Goal: Task Accomplishment & Management: Complete application form

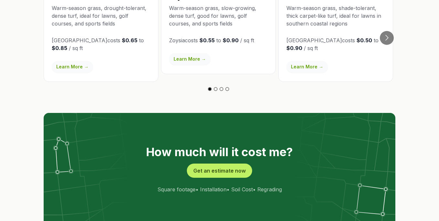
scroll to position [1178, 0]
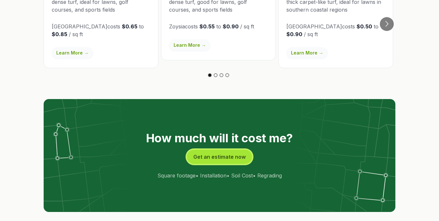
click at [228, 150] on button "Get an estimate now" at bounding box center [219, 157] width 65 height 14
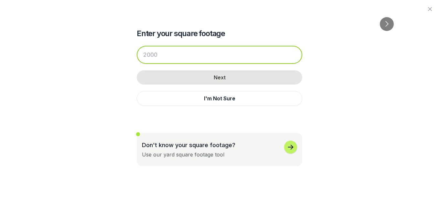
click at [211, 54] on input "number" at bounding box center [219, 55] width 165 height 18
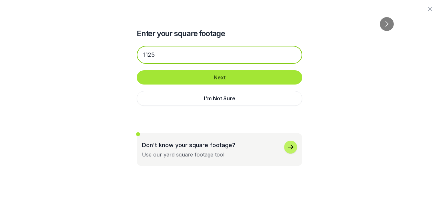
type input "1125"
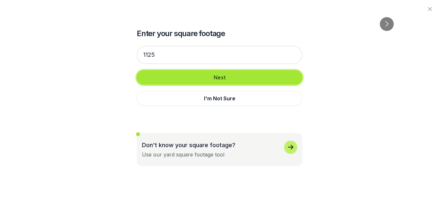
click at [220, 78] on button "Next" at bounding box center [219, 77] width 165 height 14
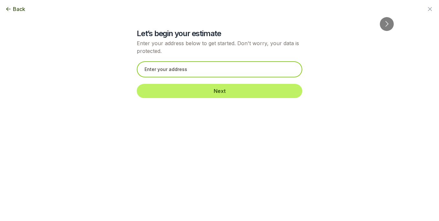
click at [232, 71] on input "text" at bounding box center [219, 69] width 165 height 16
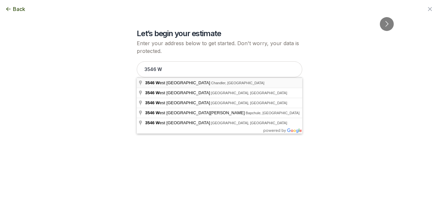
type input "[STREET_ADDRESS]"
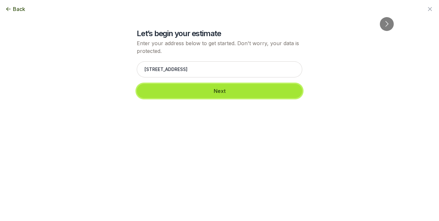
click at [226, 91] on button "Next" at bounding box center [219, 91] width 165 height 14
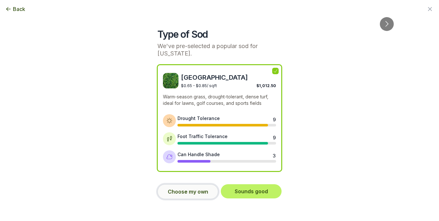
click at [189, 195] on button "Choose my own" at bounding box center [187, 192] width 61 height 15
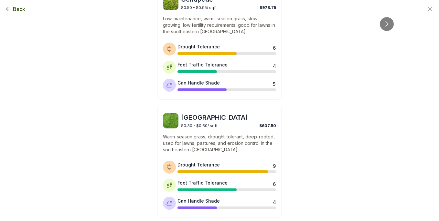
scroll to position [555, 0]
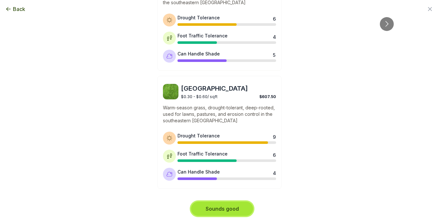
click at [232, 209] on button "Sounds good" at bounding box center [222, 209] width 62 height 14
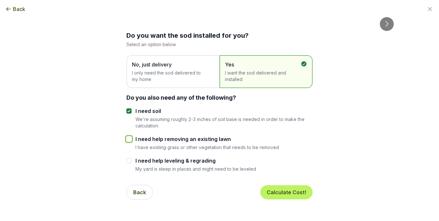
click at [129, 139] on input "I need help removing an existing lawn" at bounding box center [128, 139] width 5 height 5
checkbox input "true"
click at [291, 194] on button "Calculate Cost!" at bounding box center [286, 192] width 52 height 14
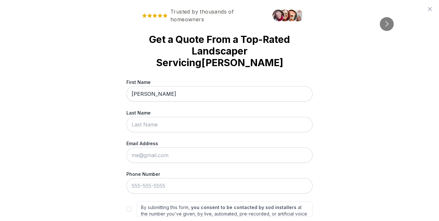
type input "[PERSON_NAME]"
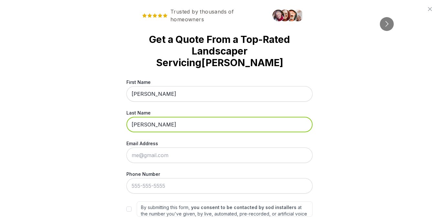
type input "[PERSON_NAME]"
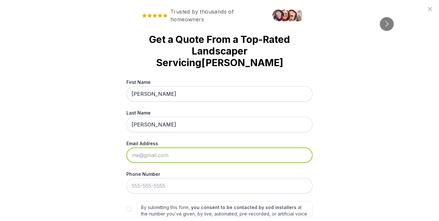
click at [264, 148] on input "Email Address" at bounding box center [219, 156] width 186 height 16
type input "[EMAIL_ADDRESS][DOMAIN_NAME]"
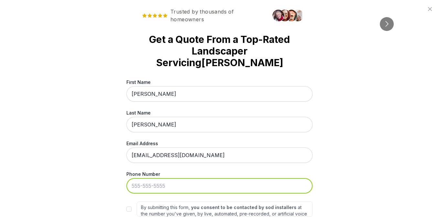
click at [151, 178] on input "Phone Number" at bounding box center [219, 186] width 186 height 16
type input "[PHONE_NUMBER]"
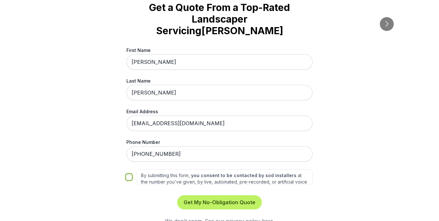
click at [129, 175] on input "By submitting this form, you consent to be contacted by sod installers at the n…" at bounding box center [128, 177] width 5 height 5
checkbox input "true"
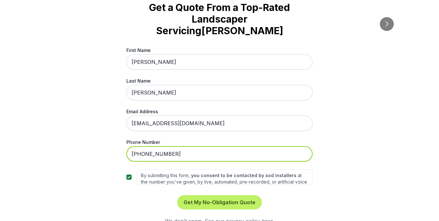
drag, startPoint x: 183, startPoint y: 141, endPoint x: 118, endPoint y: 143, distance: 65.3
click at [118, 142] on div "Trusted by thousands of homeowners Get a Quote From a Top-Rated Landscaper [PER…" at bounding box center [219, 110] width 439 height 221
type input "[PHONE_NUMBER]"
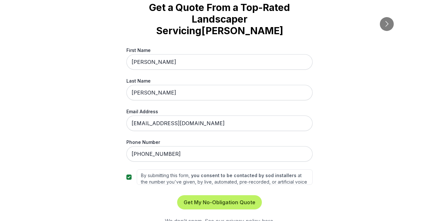
click at [334, 188] on div "Trusted by thousands of homeowners Get a Quote From a Top-Rated Landscaper Serv…" at bounding box center [219, 110] width 439 height 221
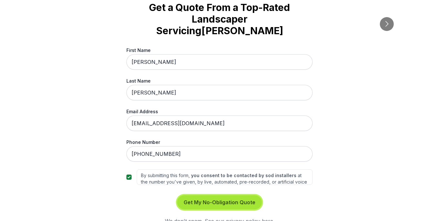
click at [230, 196] on button "Get My No-Obligation Quote" at bounding box center [219, 203] width 85 height 14
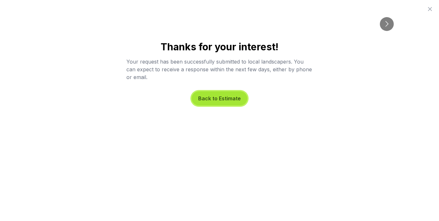
click at [218, 99] on button "Back to Estimate" at bounding box center [220, 98] width 56 height 14
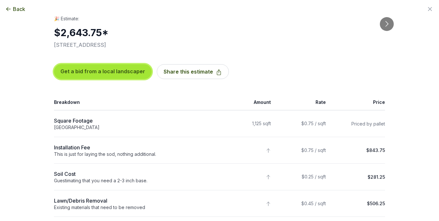
click at [105, 71] on button "Get a bid from a local landscaper" at bounding box center [103, 71] width 98 height 15
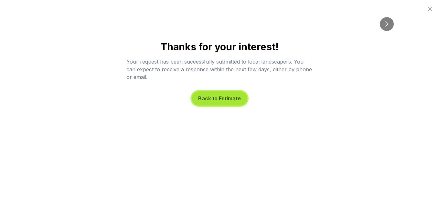
click at [224, 98] on button "Back to Estimate" at bounding box center [220, 98] width 56 height 14
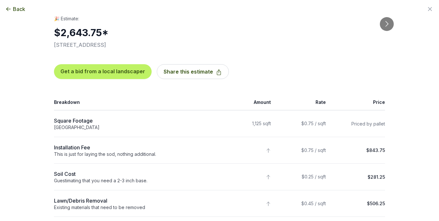
click at [20, 7] on span "Back" at bounding box center [19, 9] width 12 height 8
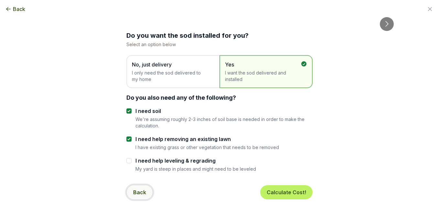
click at [143, 193] on button "Back" at bounding box center [139, 192] width 26 height 15
